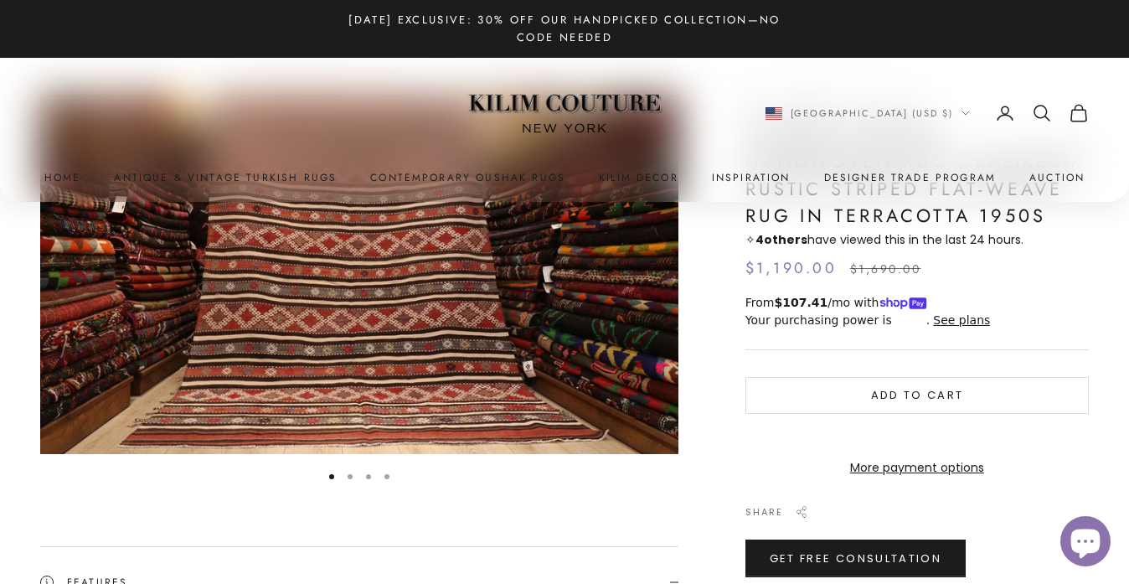
scroll to position [158, 0]
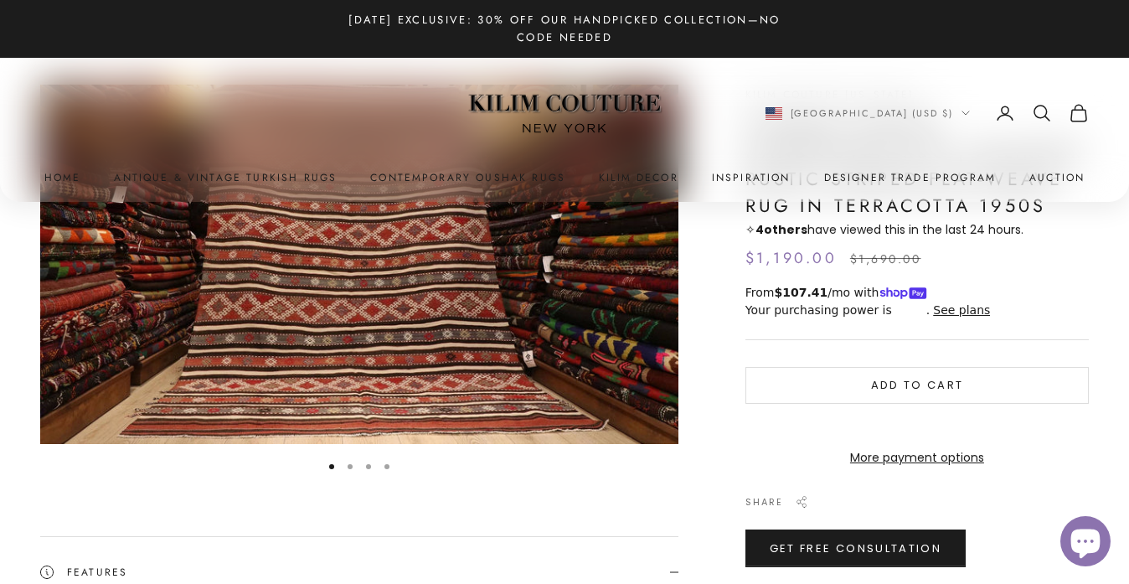
click at [351, 468] on button "Go to item 2" at bounding box center [350, 466] width 5 height 5
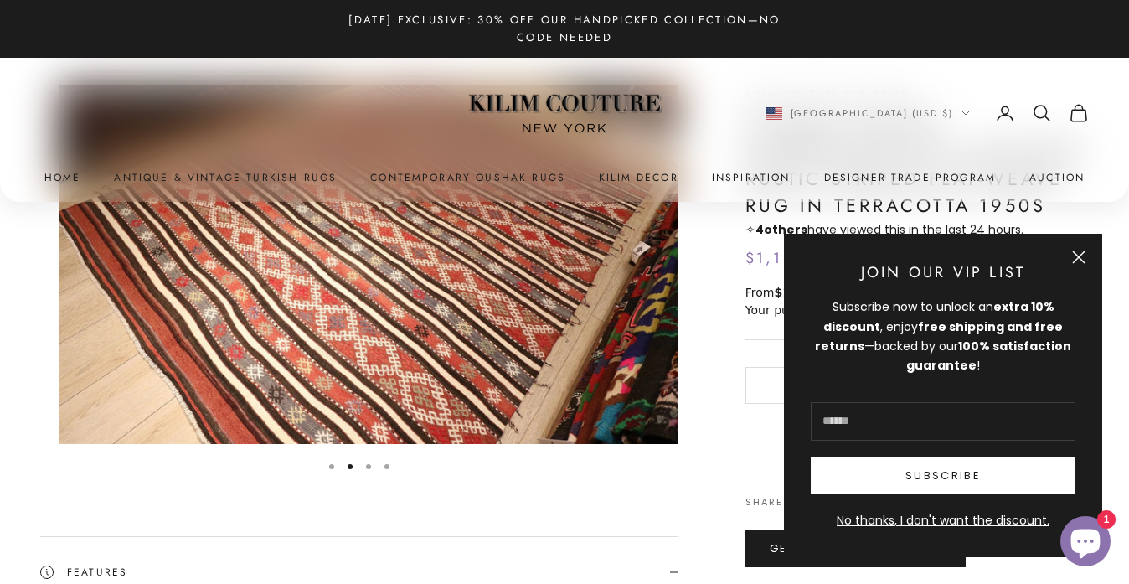
scroll to position [0, 659]
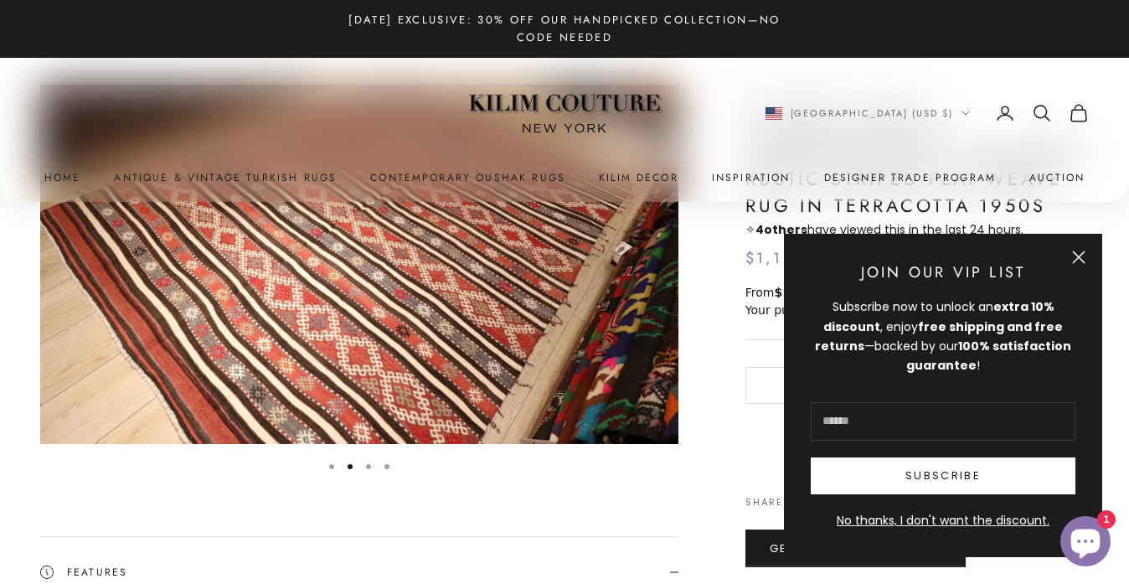
click at [370, 468] on button "Go to item 3" at bounding box center [368, 466] width 5 height 5
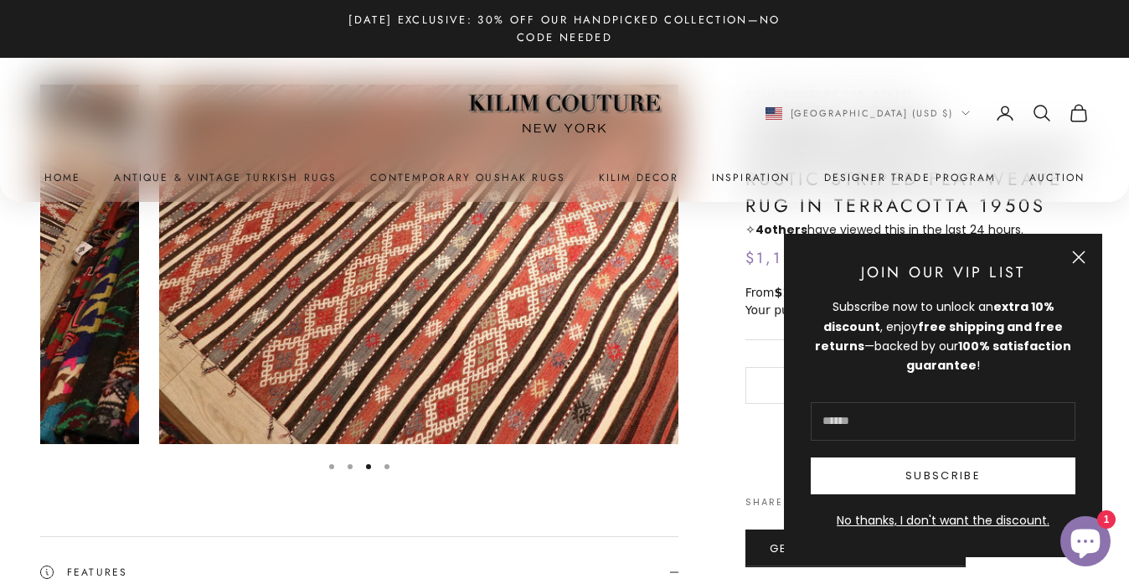
scroll to position [0, 1316]
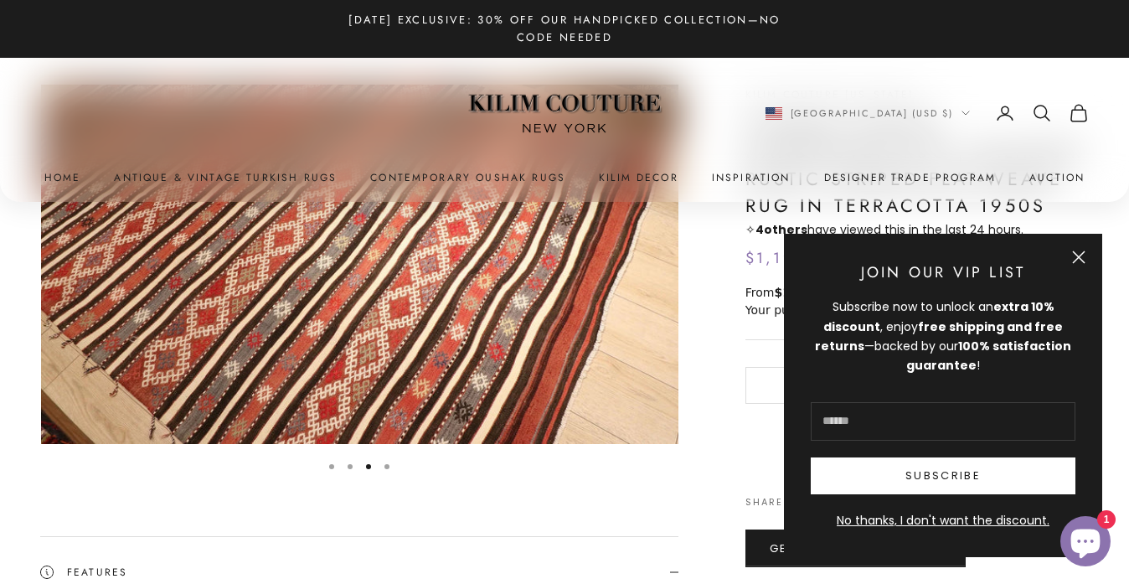
click at [411, 287] on img "Item 3 of 4" at bounding box center [360, 264] width 638 height 359
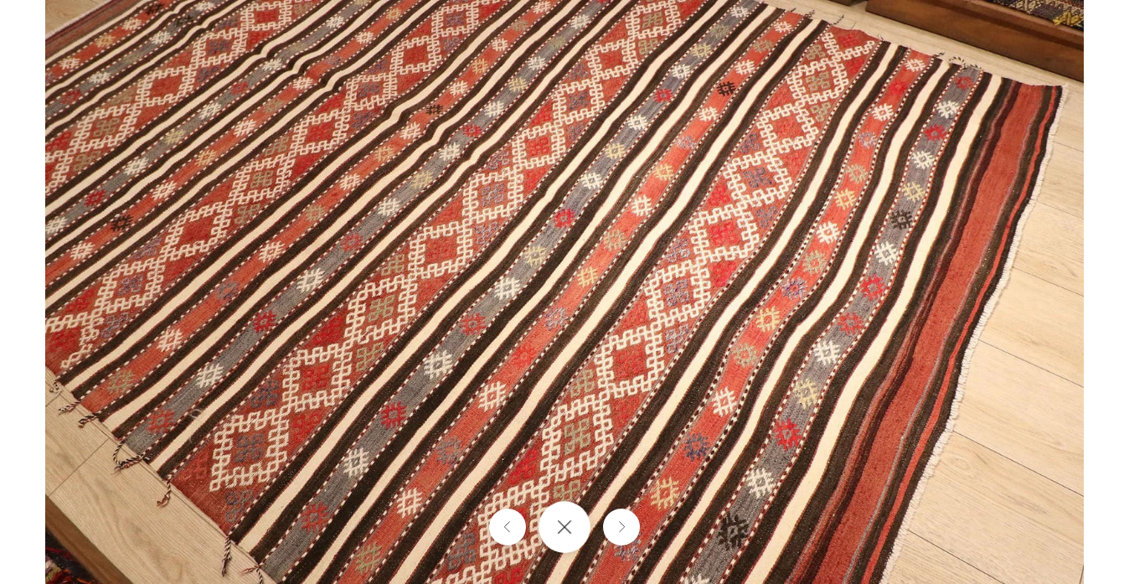
click at [569, 540] on button "Close gallery" at bounding box center [565, 527] width 52 height 52
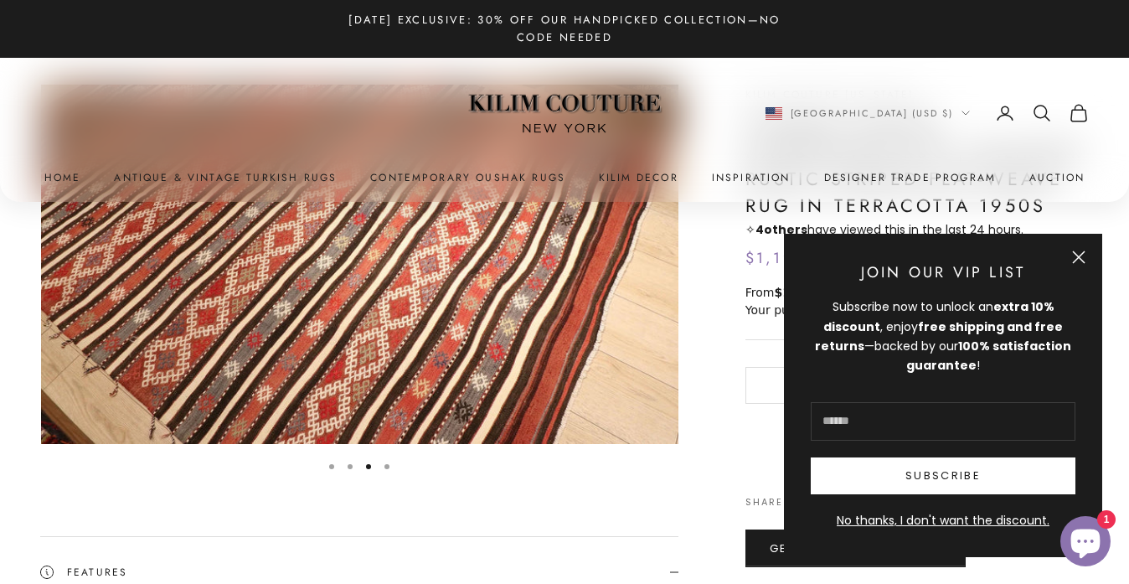
click at [1078, 261] on button "Close" at bounding box center [1078, 257] width 13 height 13
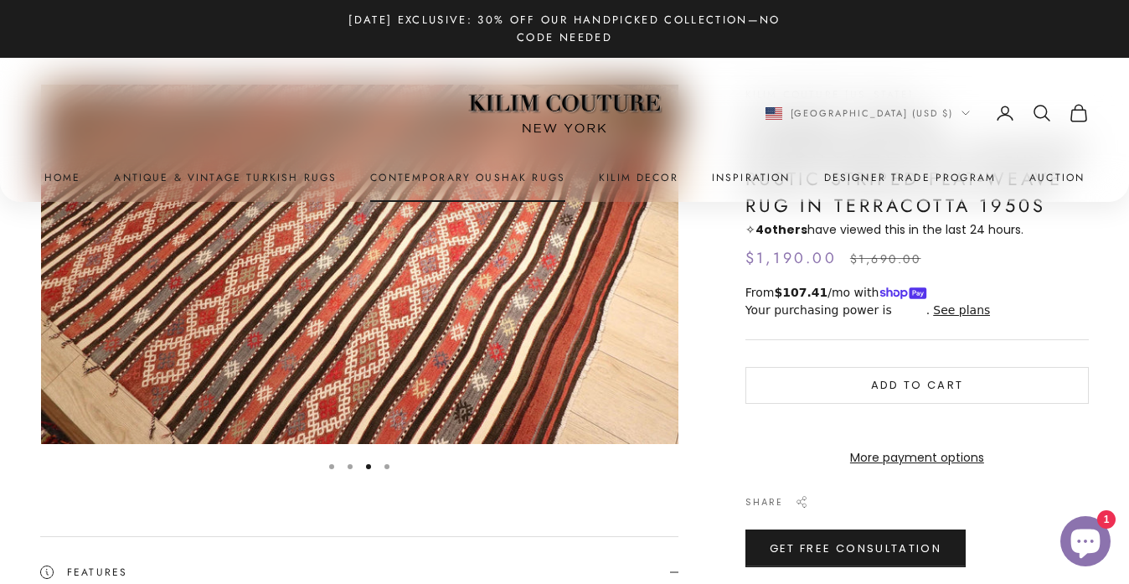
click at [471, 182] on link "Contemporary Oushak Rugs" at bounding box center [467, 177] width 195 height 17
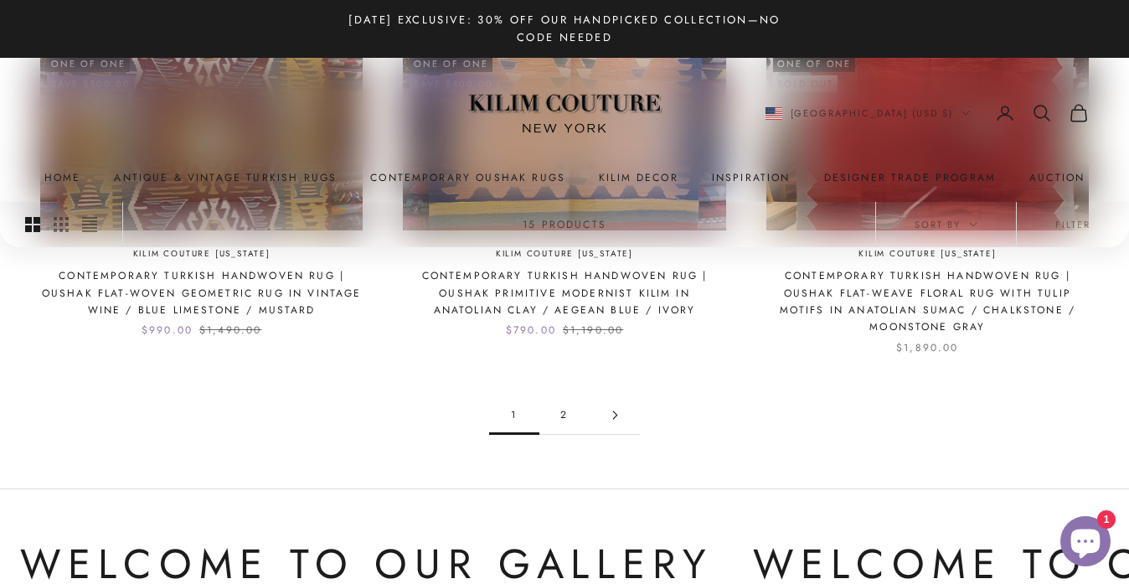
scroll to position [1635, 0]
click at [564, 397] on link "2" at bounding box center [565, 416] width 50 height 38
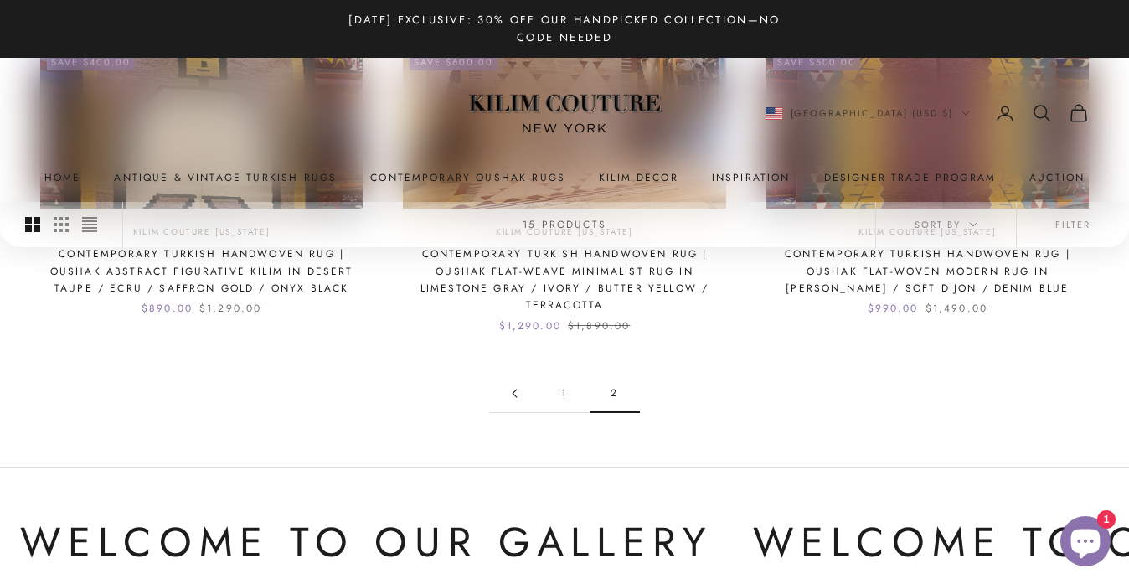
scroll to position [609, 0]
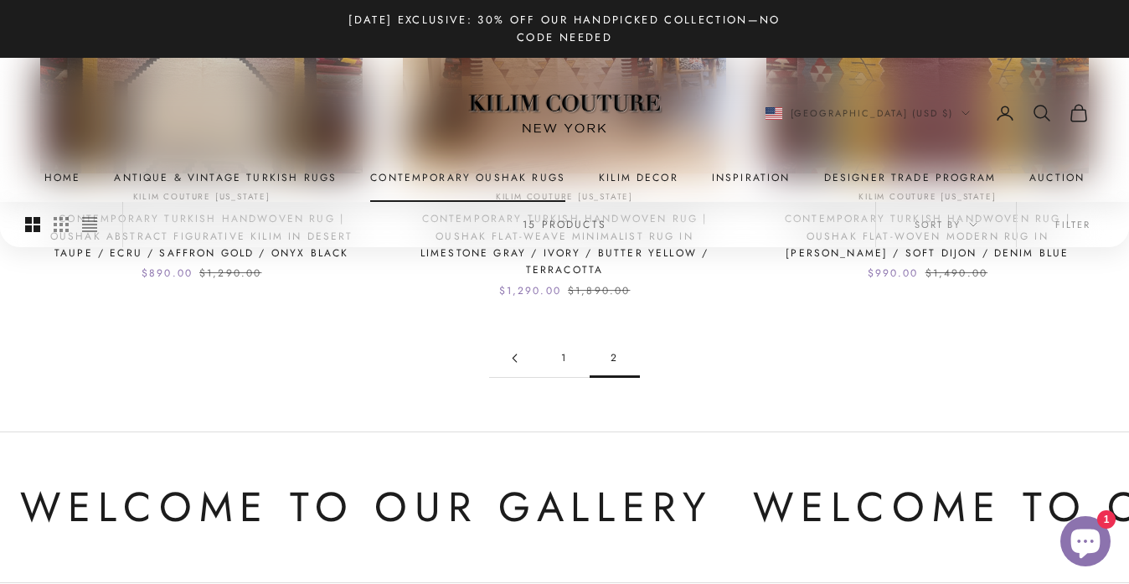
click at [411, 183] on link "Contemporary Oushak Rugs" at bounding box center [467, 177] width 195 height 17
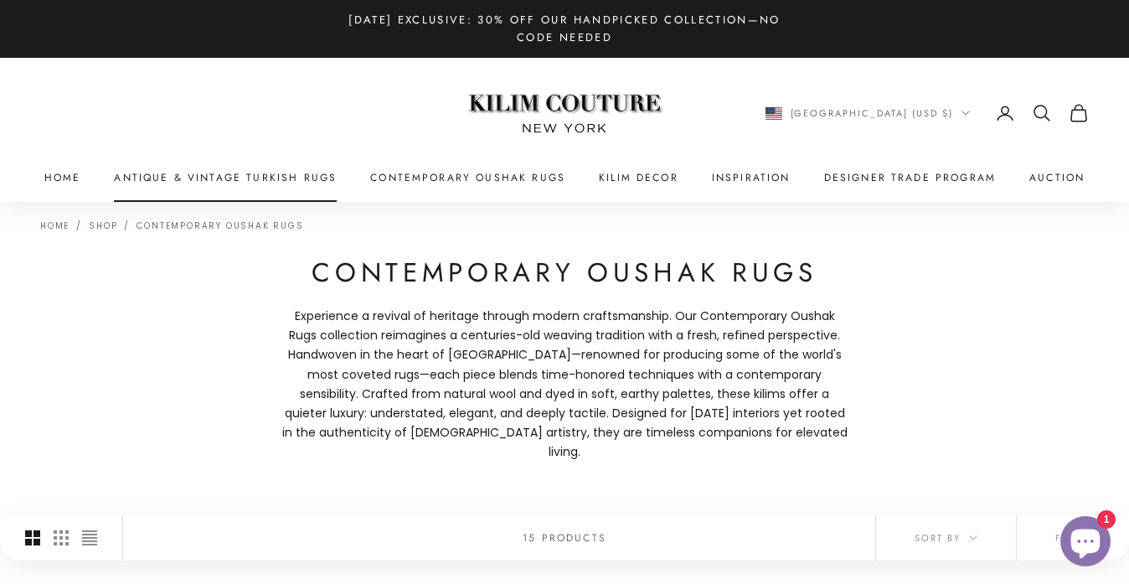
click at [272, 181] on link "Antique & Vintage Turkish Rugs" at bounding box center [225, 177] width 223 height 17
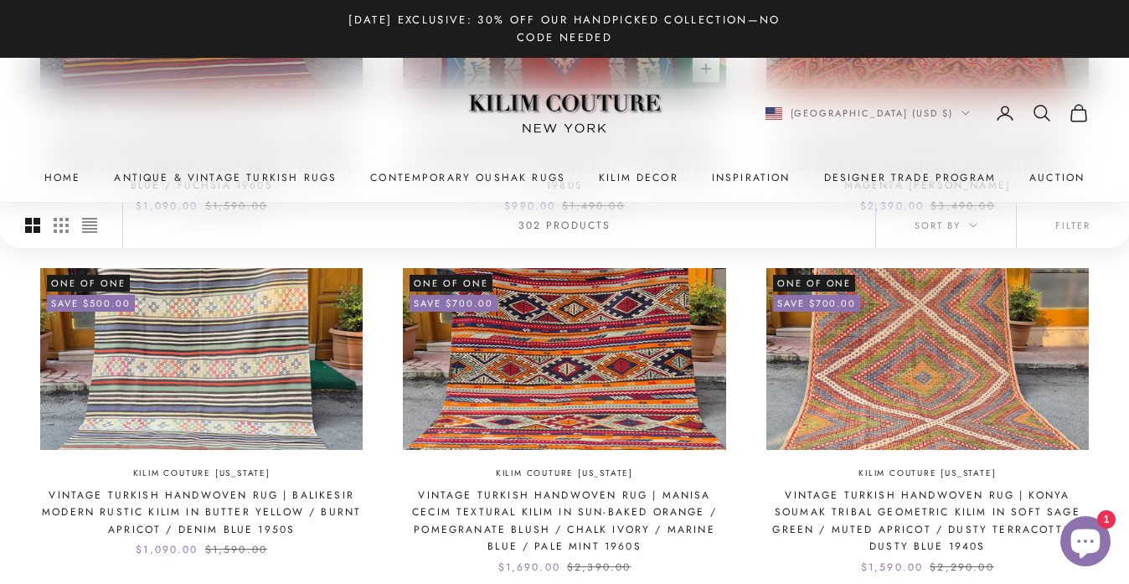
scroll to position [1562, 0]
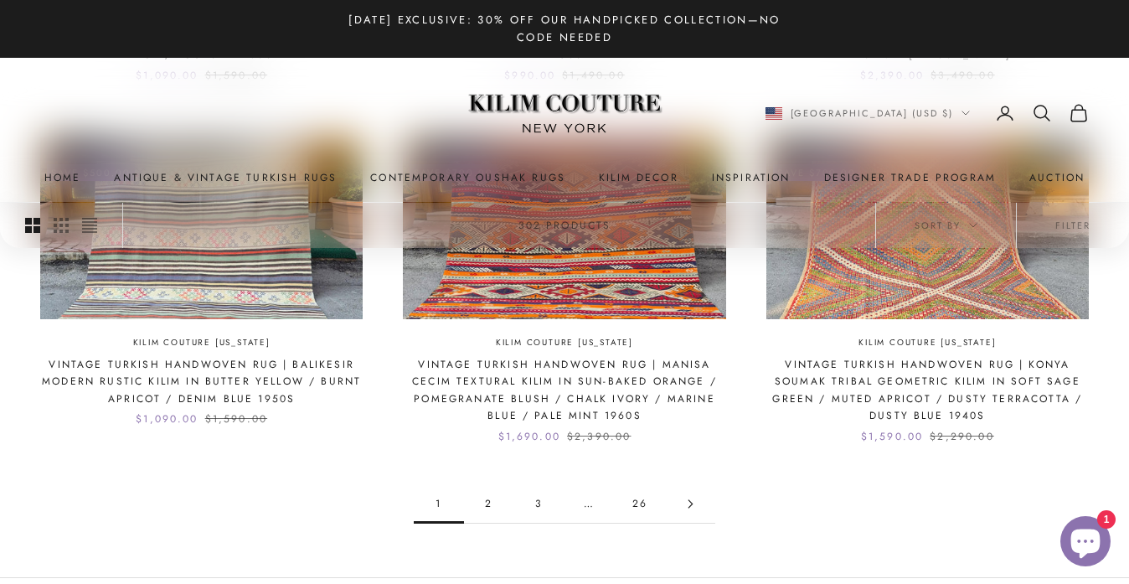
click at [488, 495] on link "2" at bounding box center [489, 504] width 50 height 38
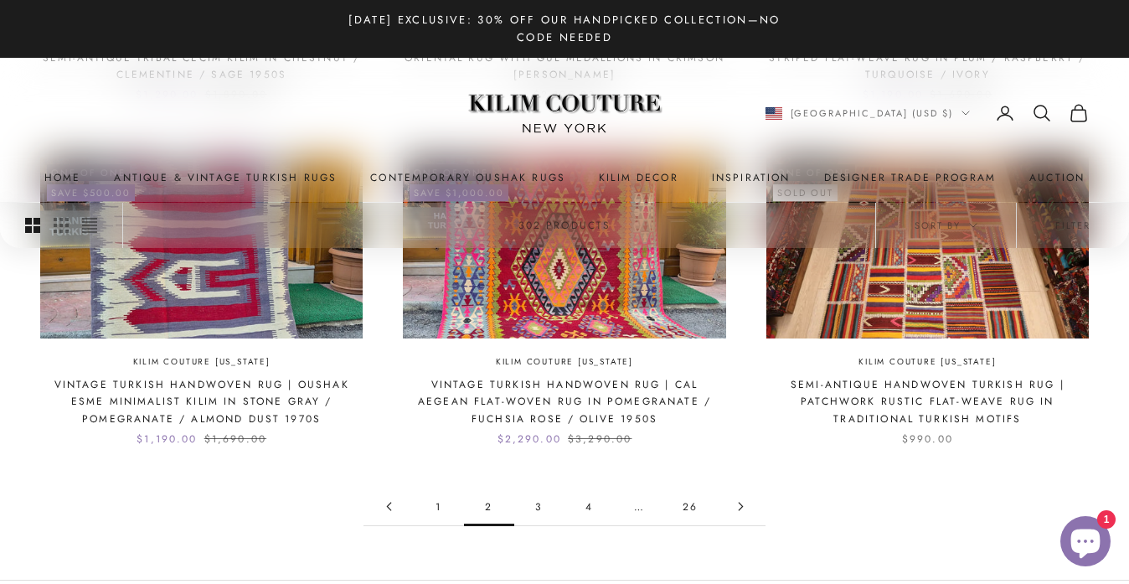
scroll to position [1611, 0]
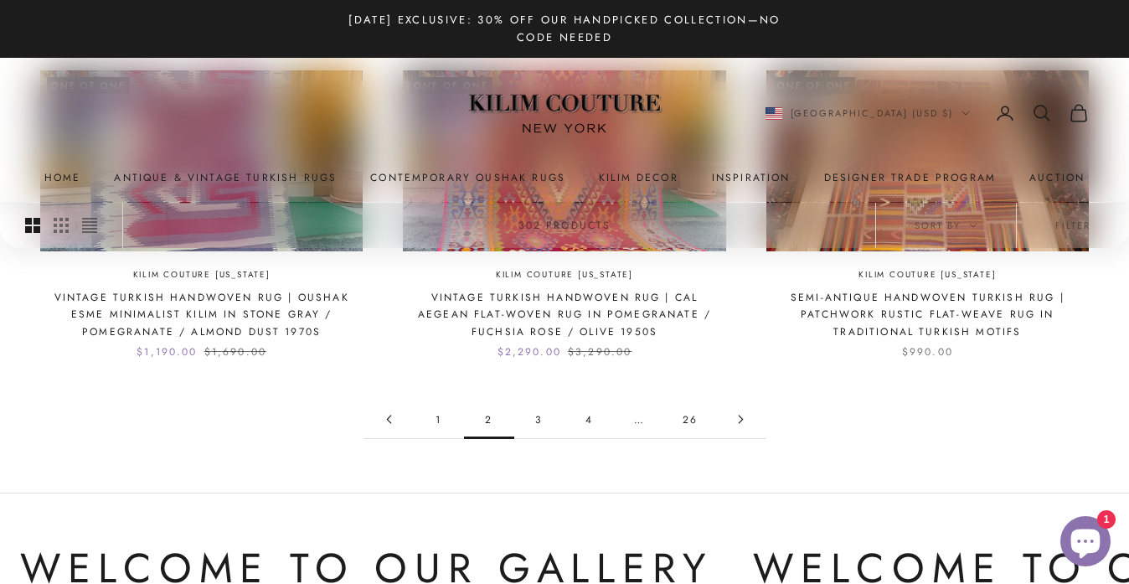
click at [537, 421] on link "3" at bounding box center [539, 420] width 50 height 38
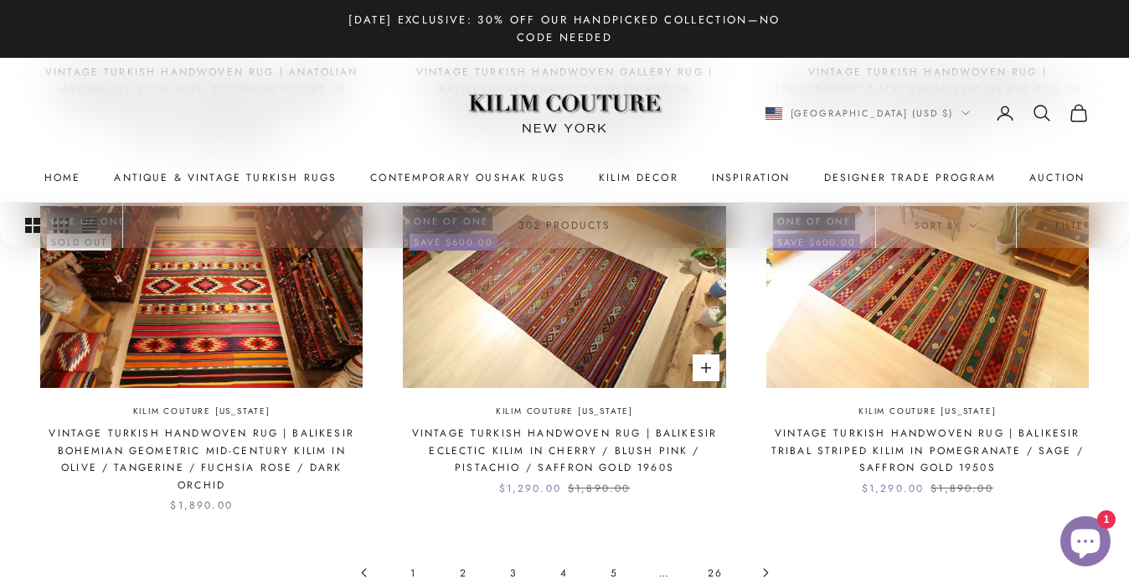
scroll to position [1586, 0]
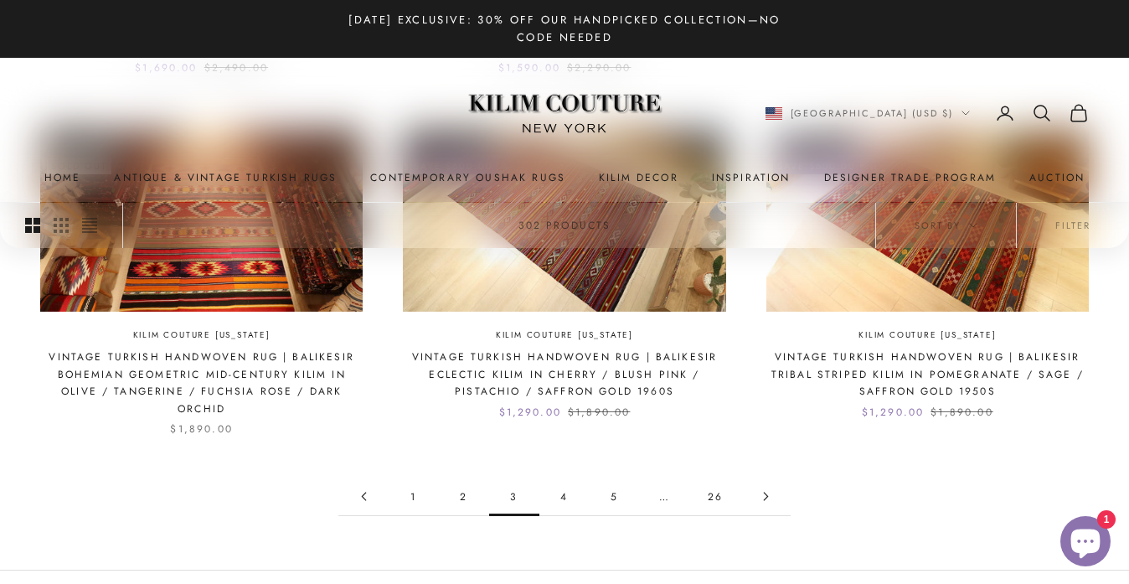
click at [571, 478] on link "4" at bounding box center [565, 497] width 50 height 38
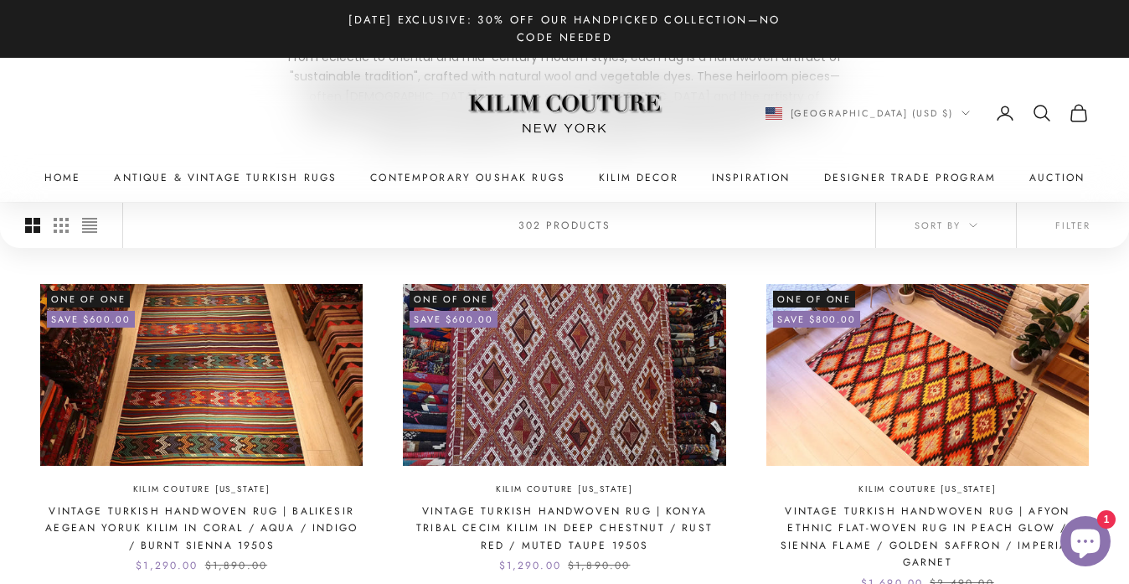
scroll to position [331, 0]
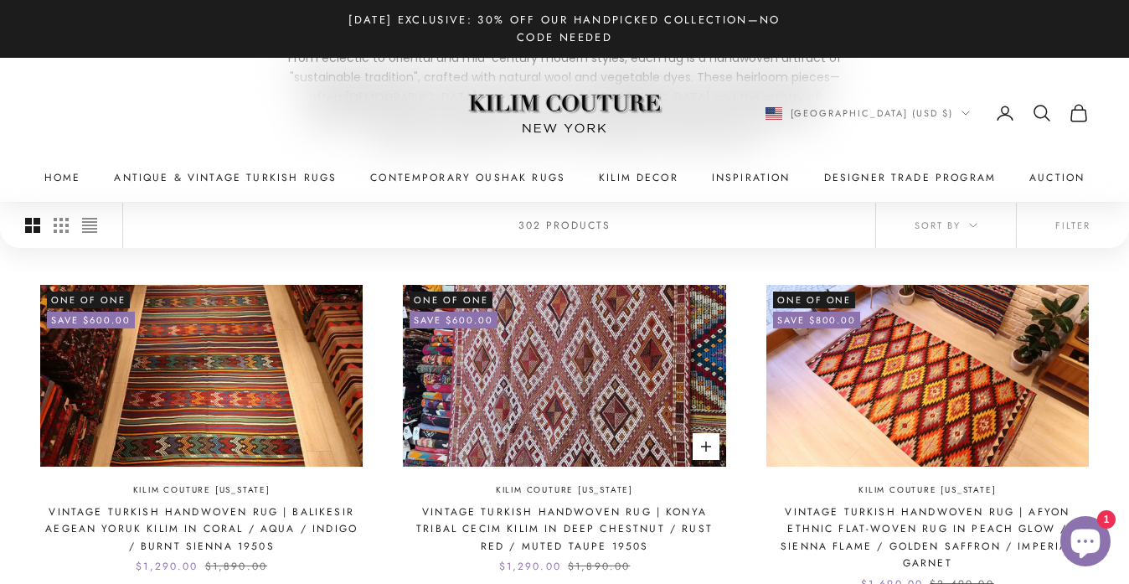
click at [598, 424] on img at bounding box center [564, 376] width 323 height 182
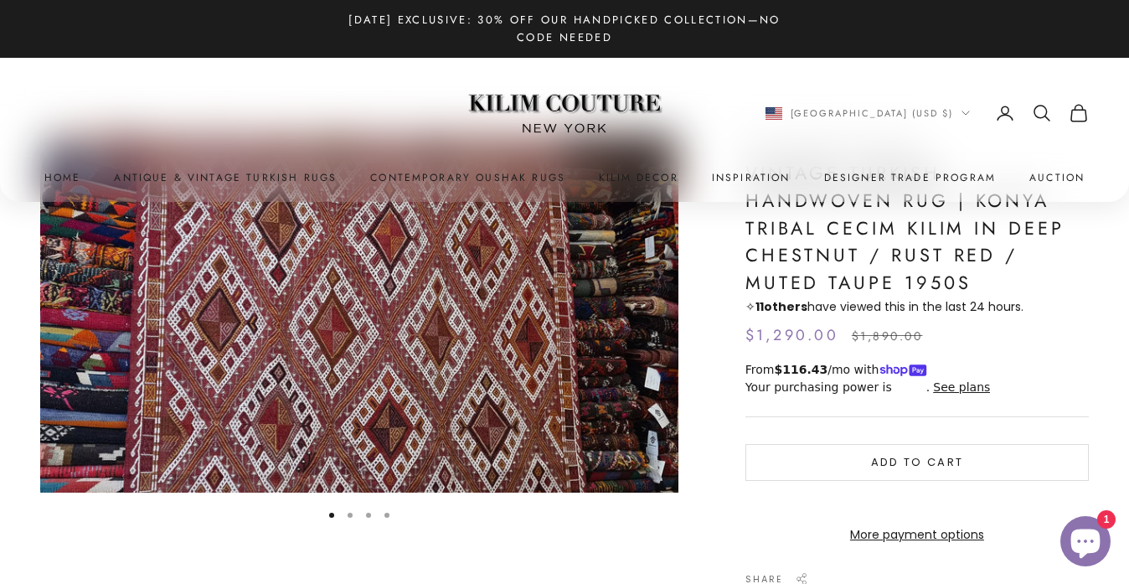
scroll to position [113, 0]
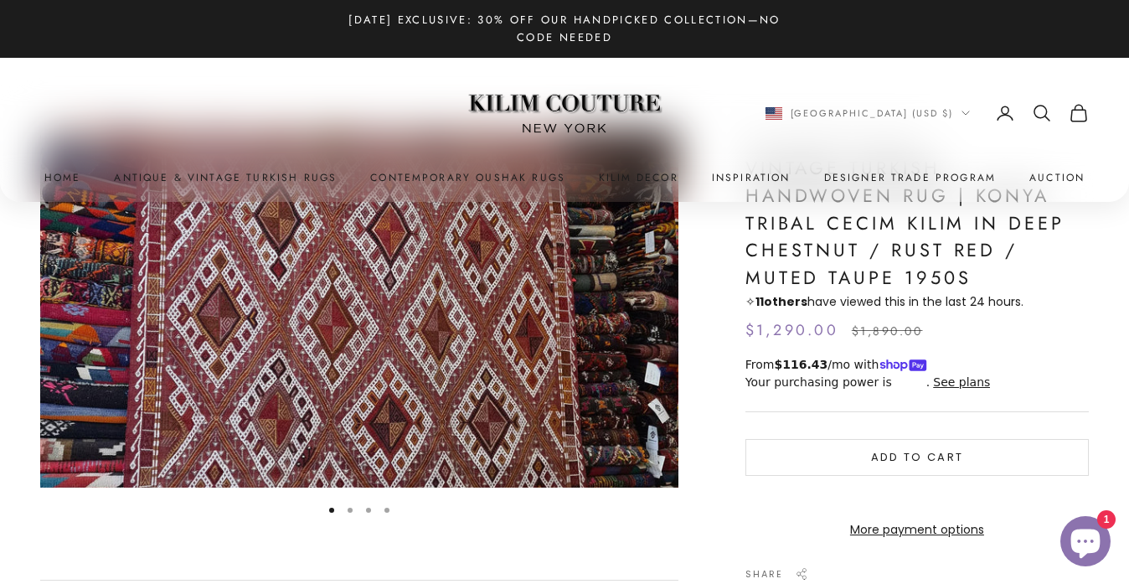
click at [350, 513] on button "Go to item 2" at bounding box center [350, 510] width 5 height 5
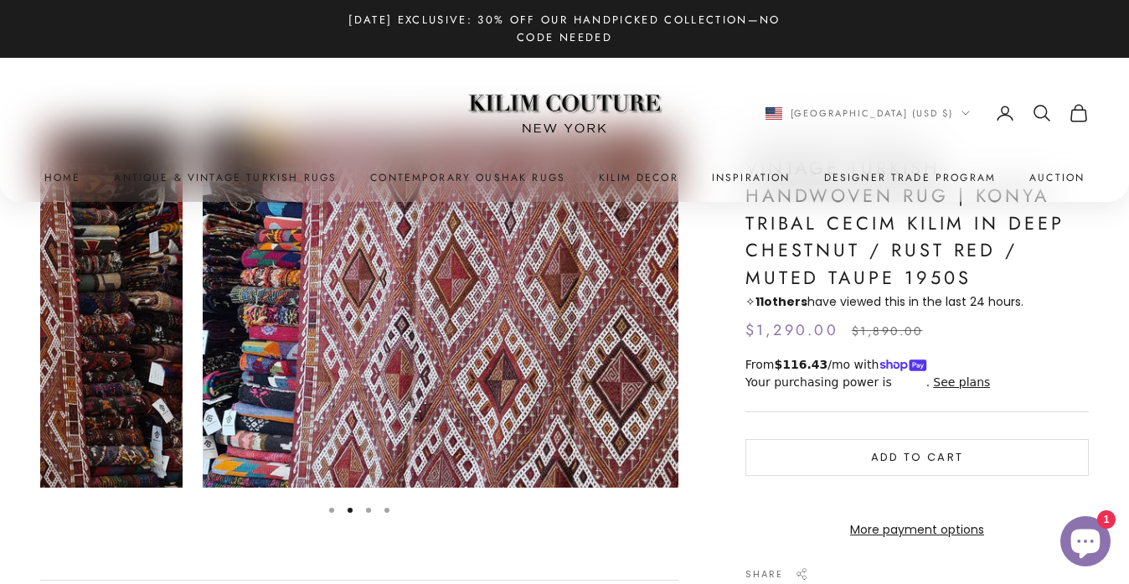
scroll to position [0, 659]
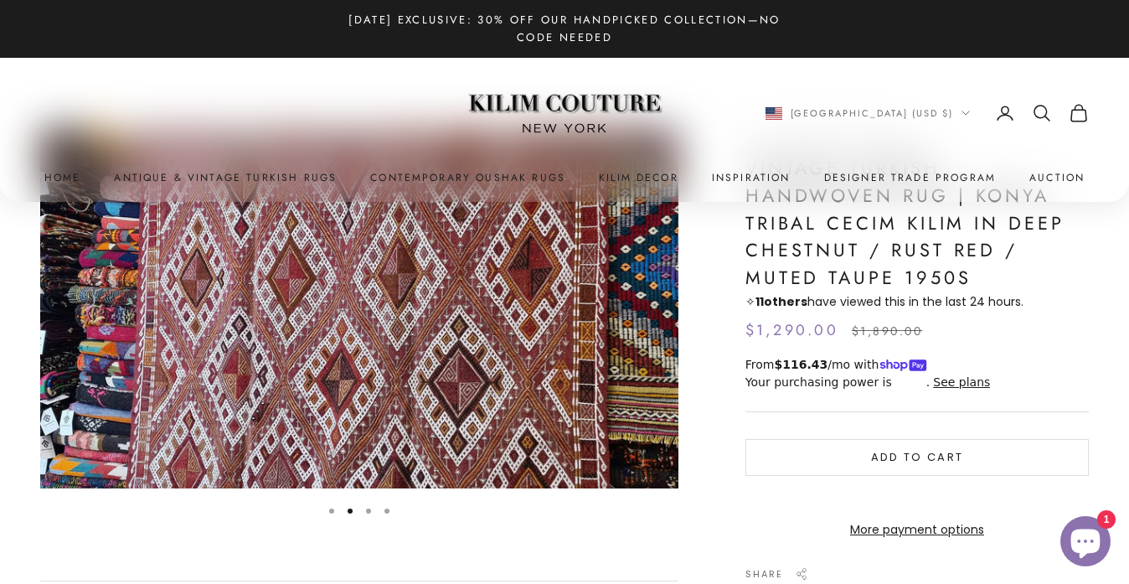
click at [371, 514] on button "Go to item 3" at bounding box center [368, 511] width 5 height 5
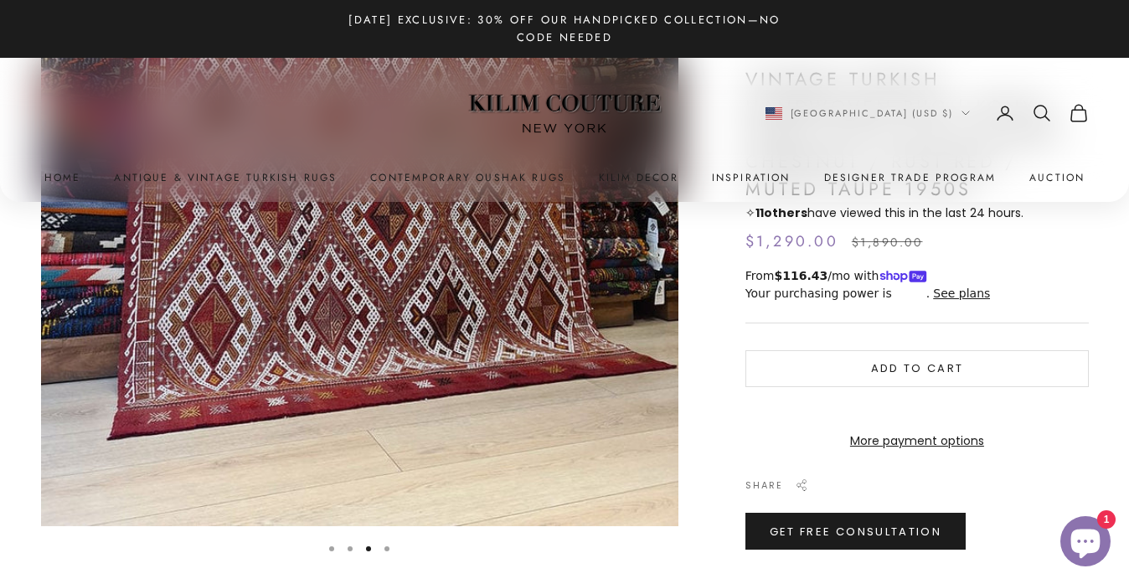
scroll to position [767, 0]
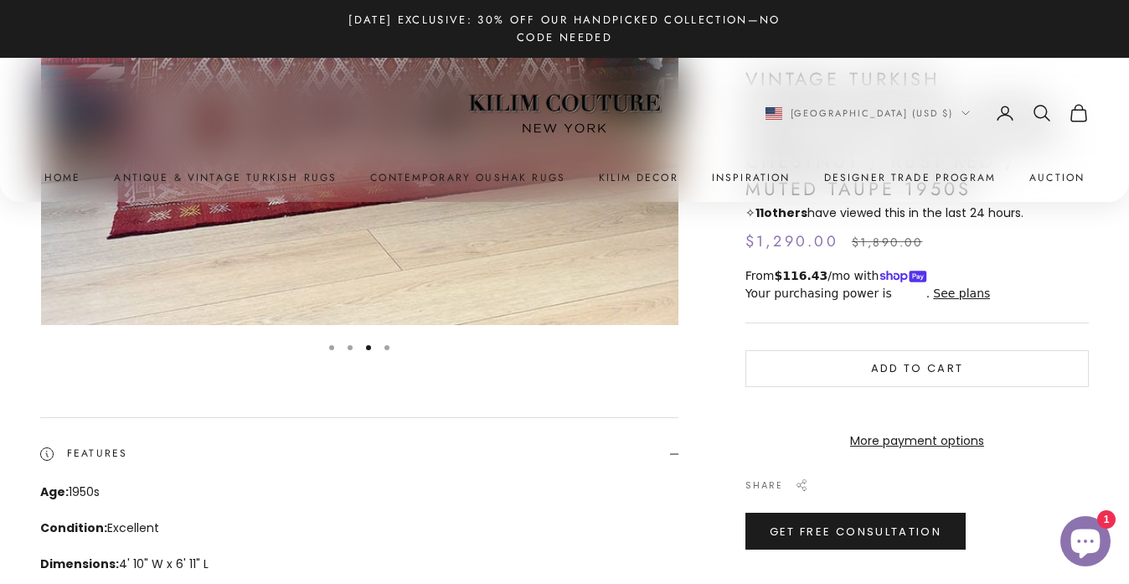
click at [389, 347] on button "Go to item 4" at bounding box center [387, 347] width 5 height 5
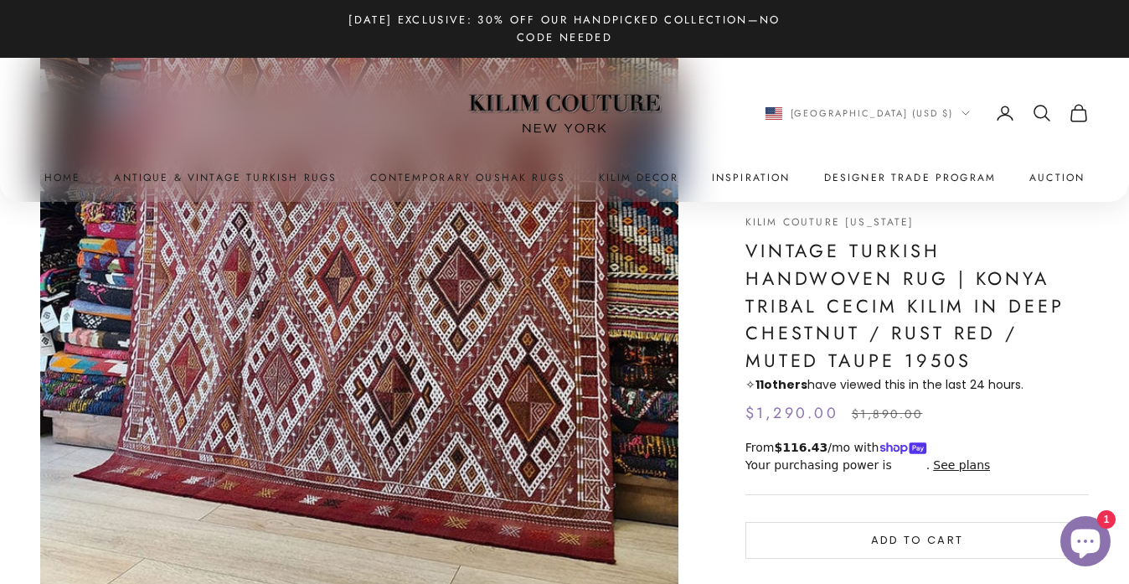
scroll to position [463, 0]
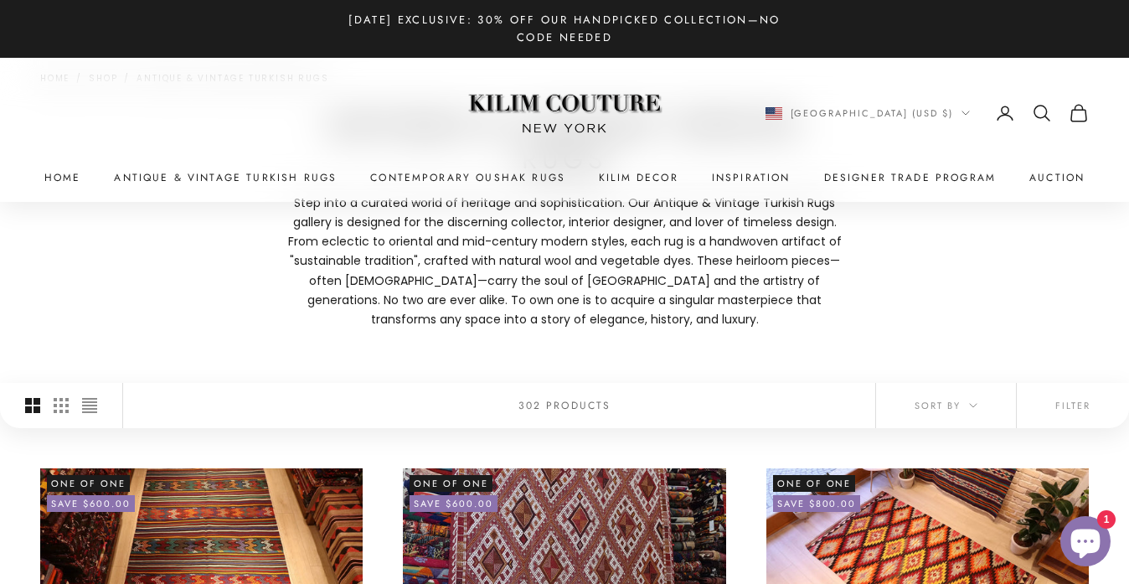
scroll to position [157, 0]
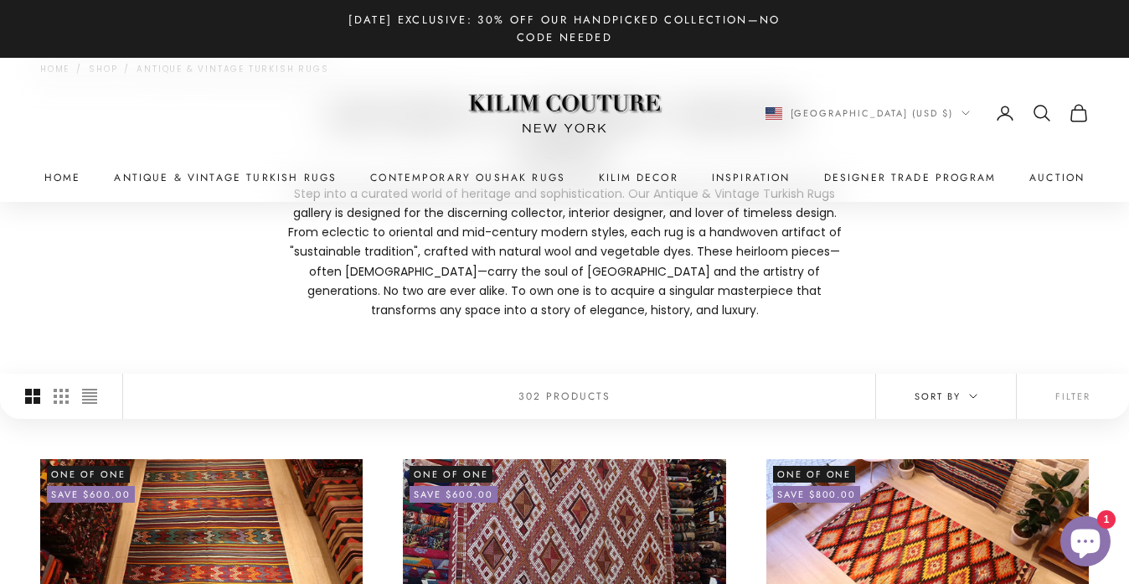
click at [941, 398] on span "Sort by" at bounding box center [946, 396] width 63 height 15
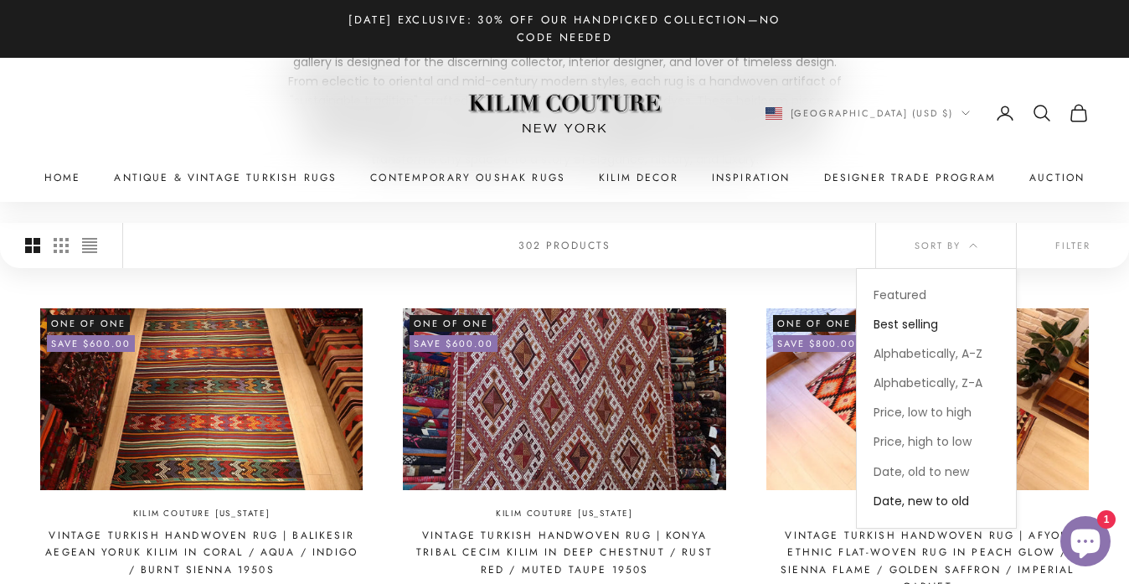
scroll to position [309, 0]
